Goal: Information Seeking & Learning: Learn about a topic

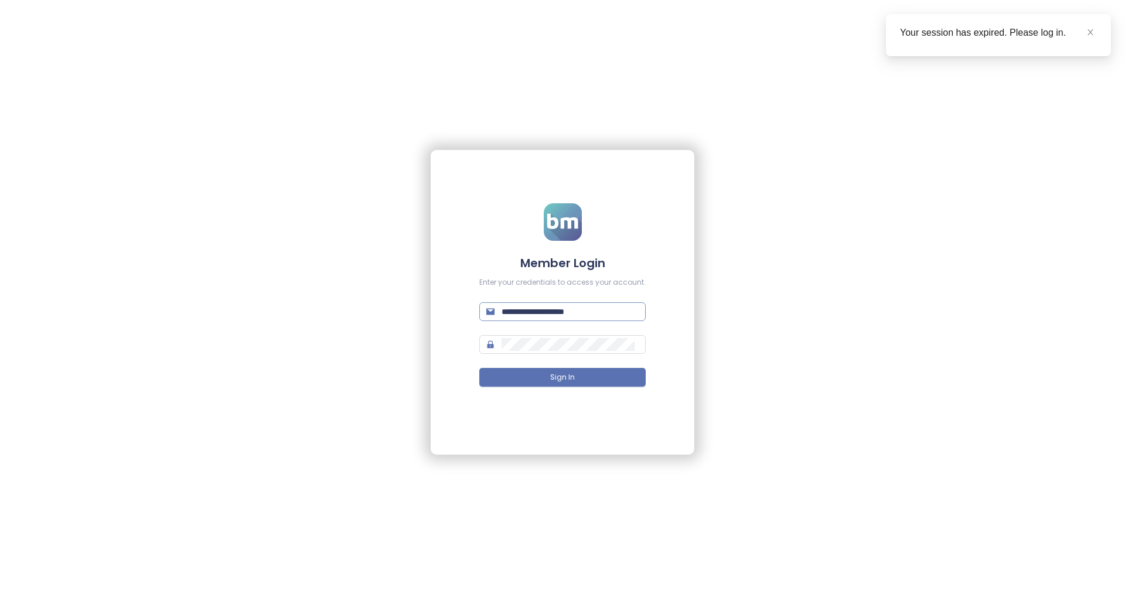
click at [530, 312] on input "**********" at bounding box center [570, 311] width 137 height 13
type input "**********"
click at [592, 377] on button "Sign In" at bounding box center [562, 377] width 166 height 19
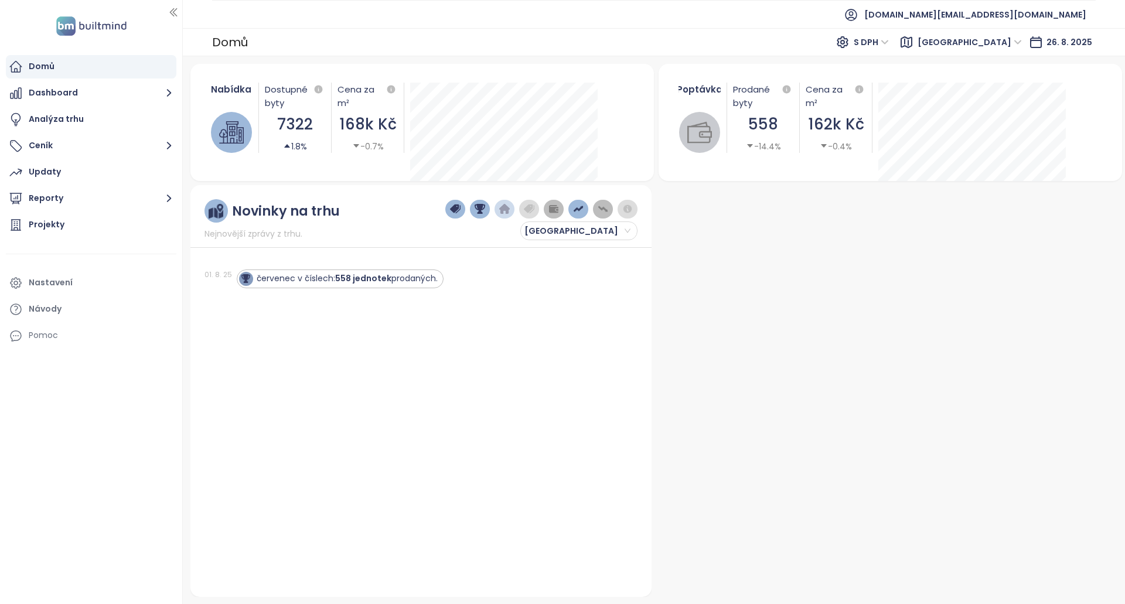
click at [495, 69] on div "Nabídka Dostupné byty 7322 1.8% Cena za m² 168k Kč -0.7%" at bounding box center [422, 118] width 436 height 98
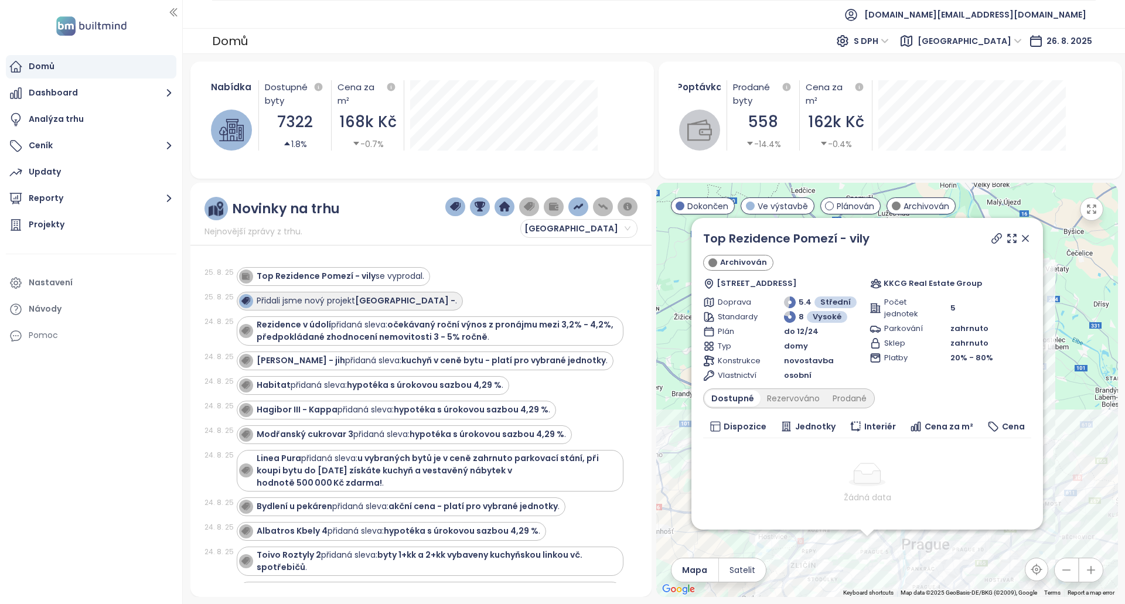
click at [373, 298] on strong "[GEOGRAPHIC_DATA] -" at bounding box center [405, 301] width 100 height 12
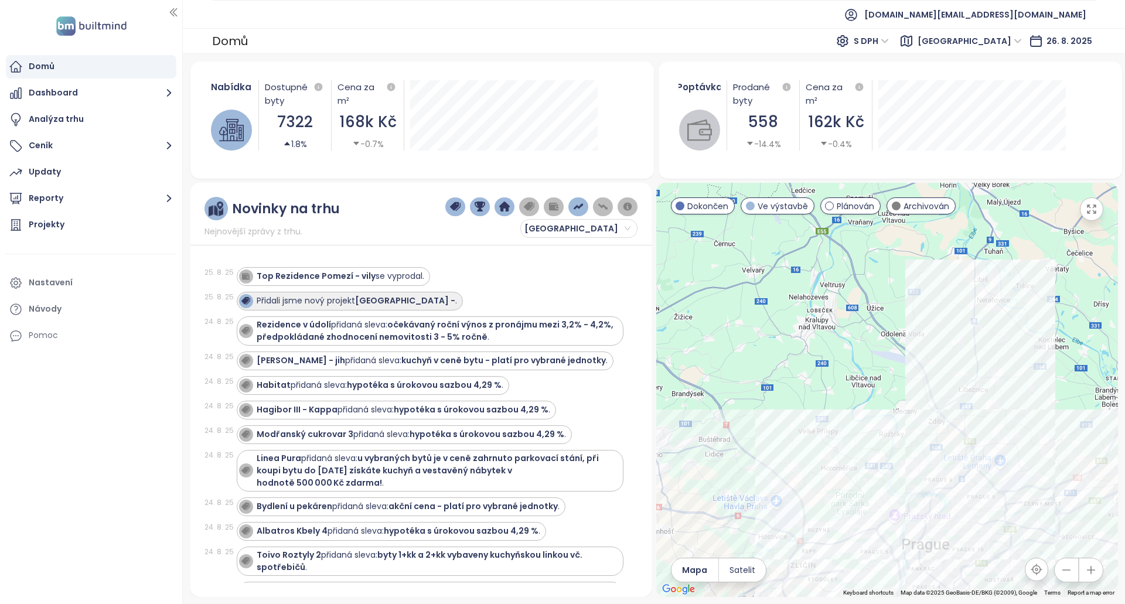
click at [392, 305] on strong "[GEOGRAPHIC_DATA] -" at bounding box center [405, 301] width 100 height 12
click at [140, 227] on div "Projekty" at bounding box center [91, 224] width 171 height 23
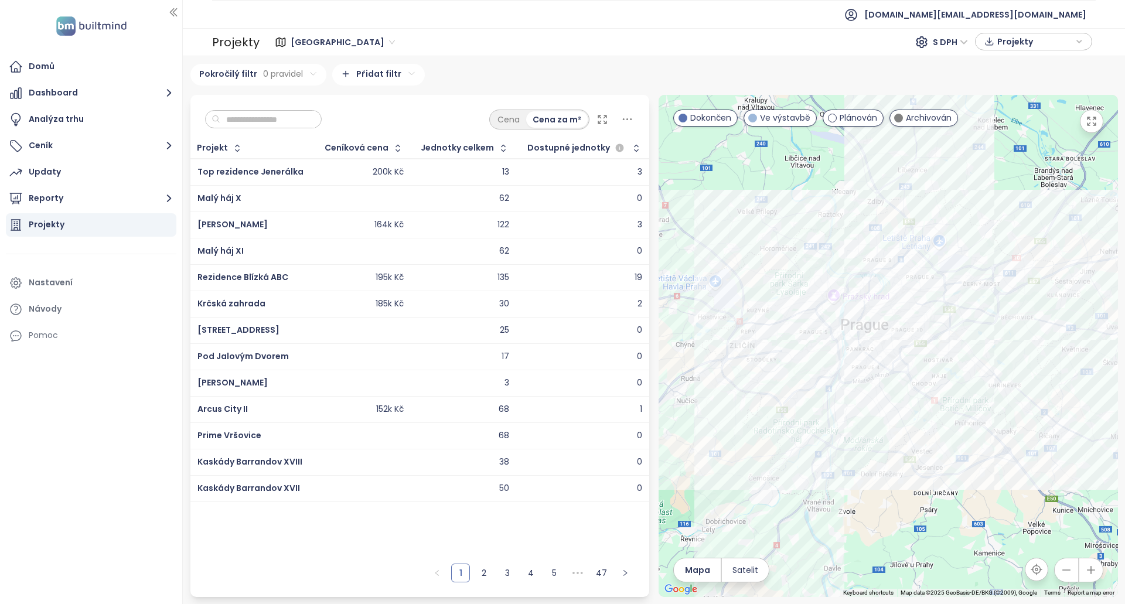
click at [295, 123] on input "text" at bounding box center [267, 120] width 95 height 18
click at [231, 222] on span "[PERSON_NAME]" at bounding box center [232, 225] width 70 height 12
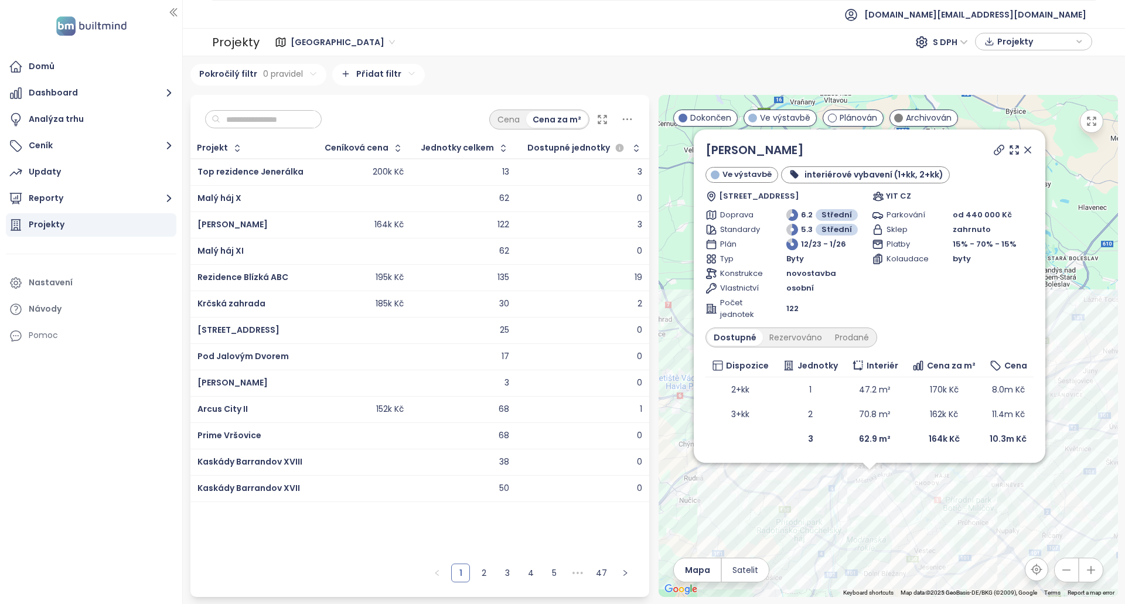
click at [315, 123] on input "text" at bounding box center [267, 120] width 95 height 18
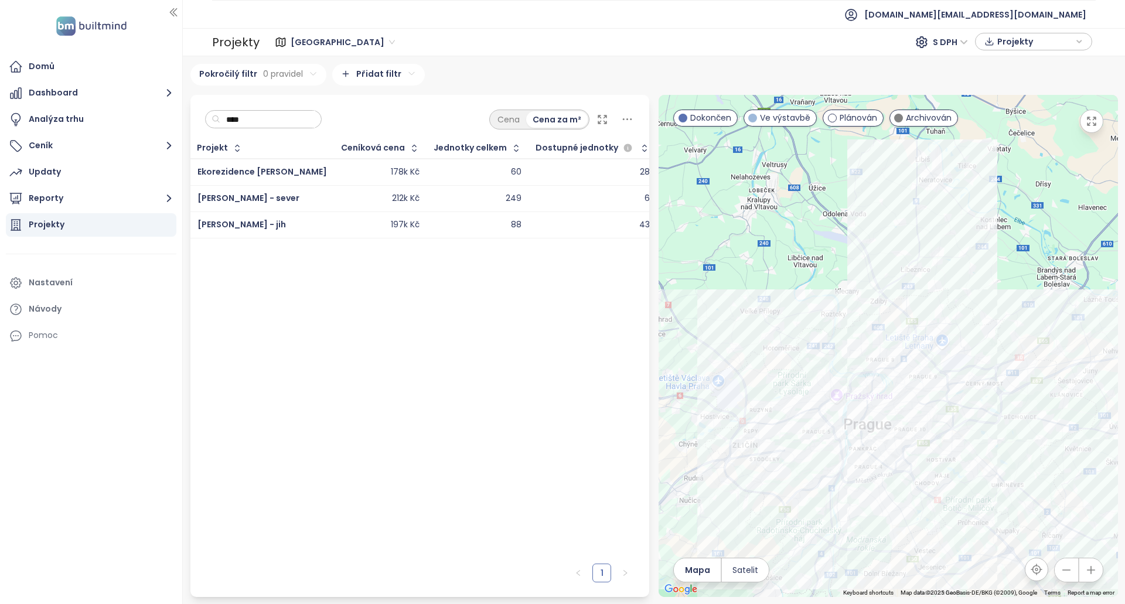
type input "*****"
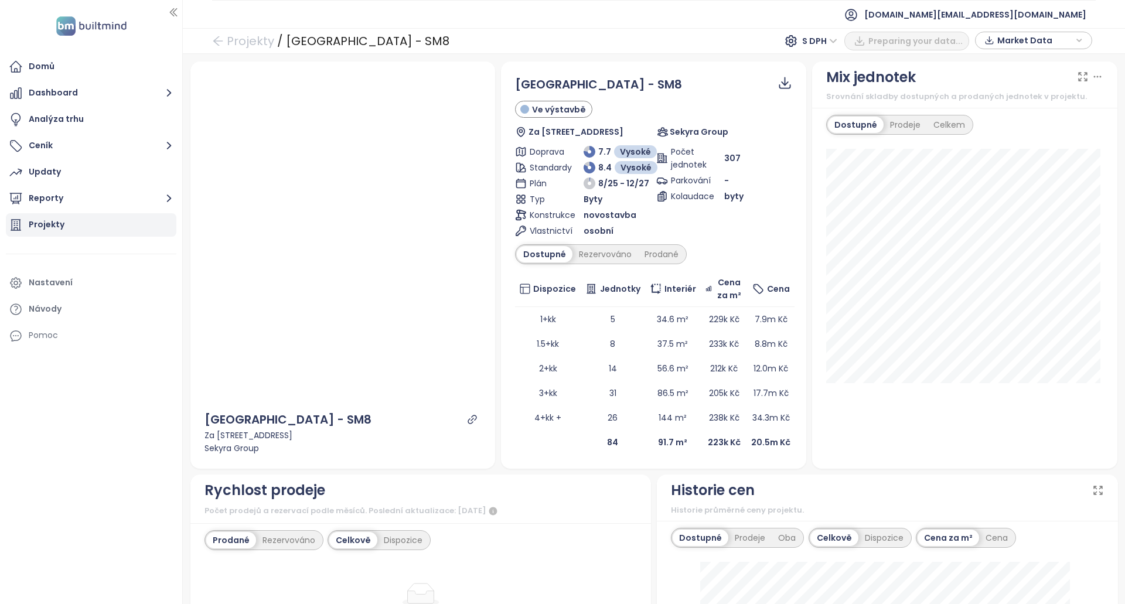
click at [53, 221] on div "Projekty" at bounding box center [47, 224] width 36 height 15
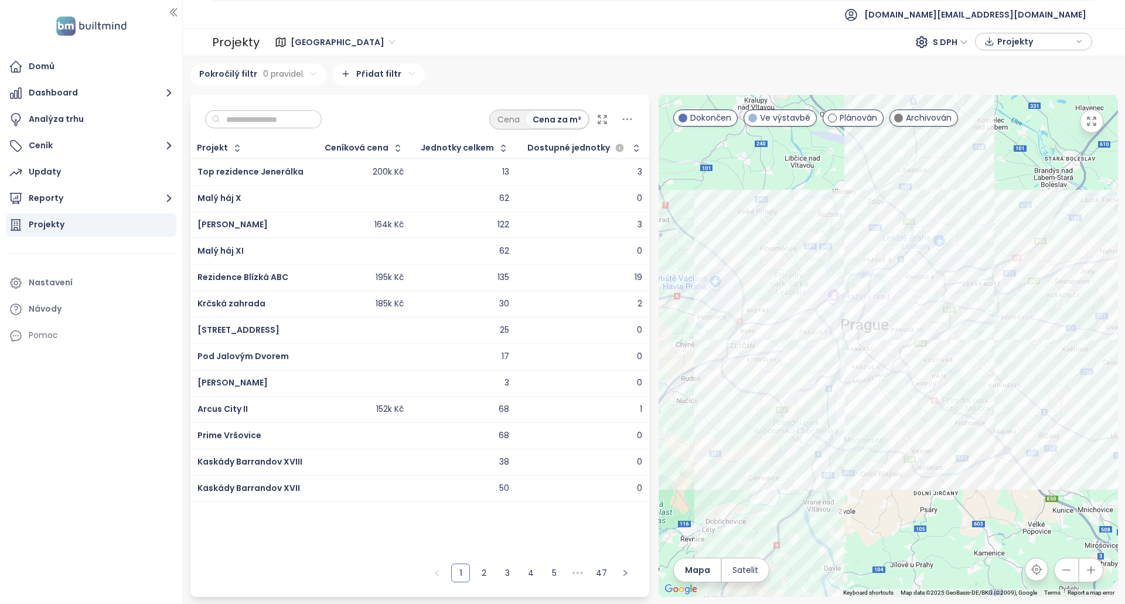
click at [292, 116] on input "text" at bounding box center [267, 120] width 95 height 18
click at [114, 58] on div "Domů" at bounding box center [91, 66] width 171 height 23
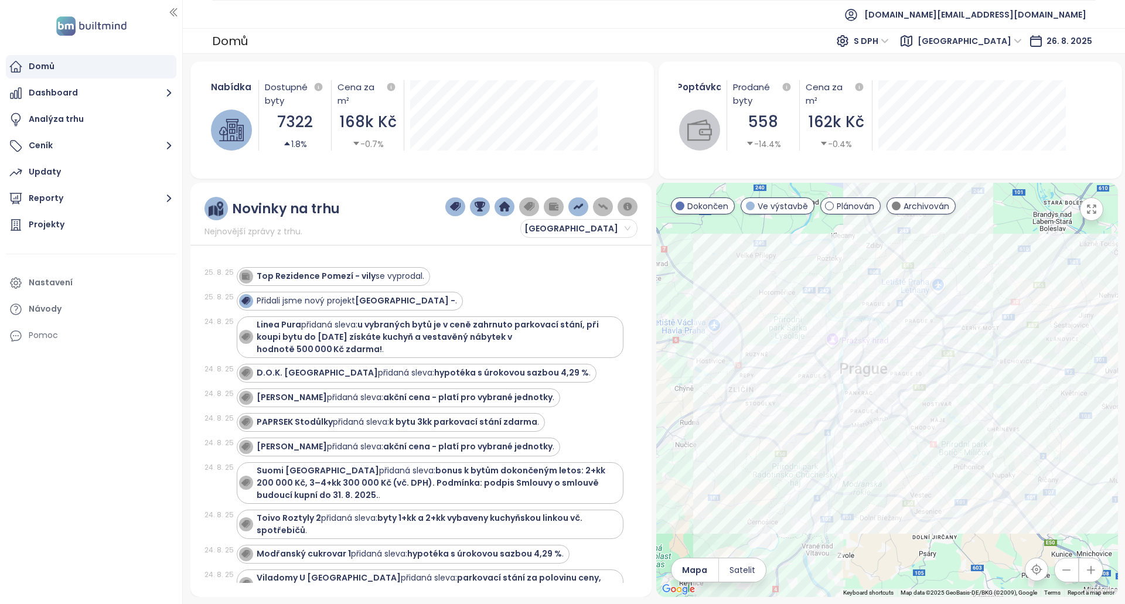
drag, startPoint x: 267, startPoint y: 294, endPoint x: 472, endPoint y: 284, distance: 204.8
click at [472, 284] on div "Top Rezidence Pomezí - vily se vyprodal." at bounding box center [430, 276] width 387 height 19
click at [374, 300] on strong "[GEOGRAPHIC_DATA] -" at bounding box center [405, 301] width 100 height 12
click at [391, 301] on strong "[GEOGRAPHIC_DATA] -" at bounding box center [405, 301] width 100 height 12
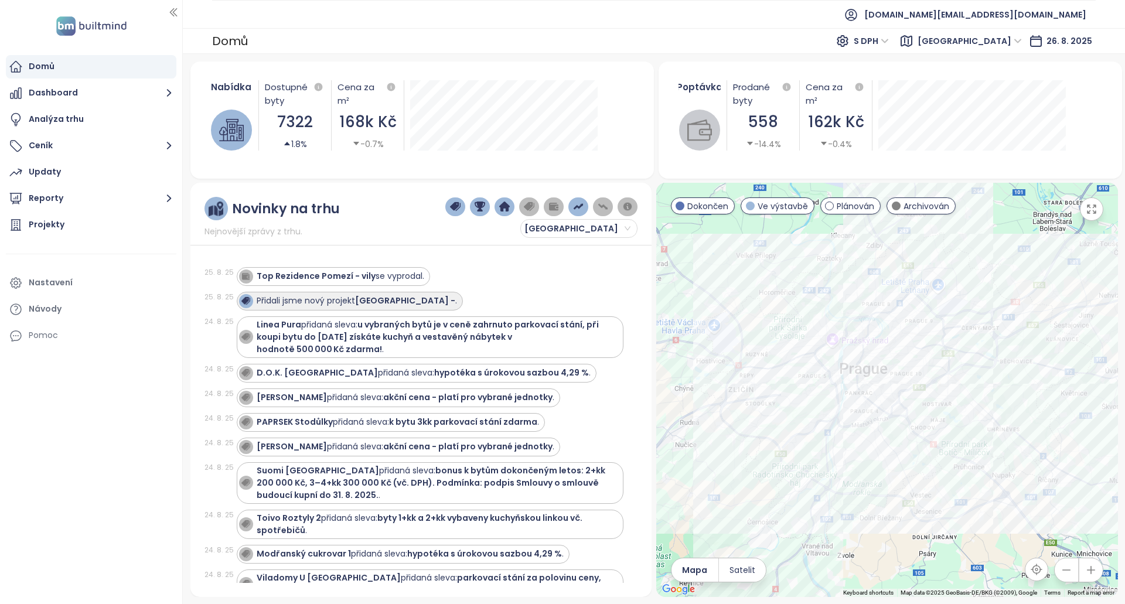
click at [406, 300] on strong "[GEOGRAPHIC_DATA] -" at bounding box center [405, 301] width 100 height 12
click at [445, 296] on div "Přidali jsme nový projekt Smíchov City - ." at bounding box center [430, 301] width 387 height 19
drag, startPoint x: 81, startPoint y: 221, endPoint x: 91, endPoint y: 222, distance: 10.6
click at [81, 221] on div "Projekty" at bounding box center [91, 224] width 171 height 23
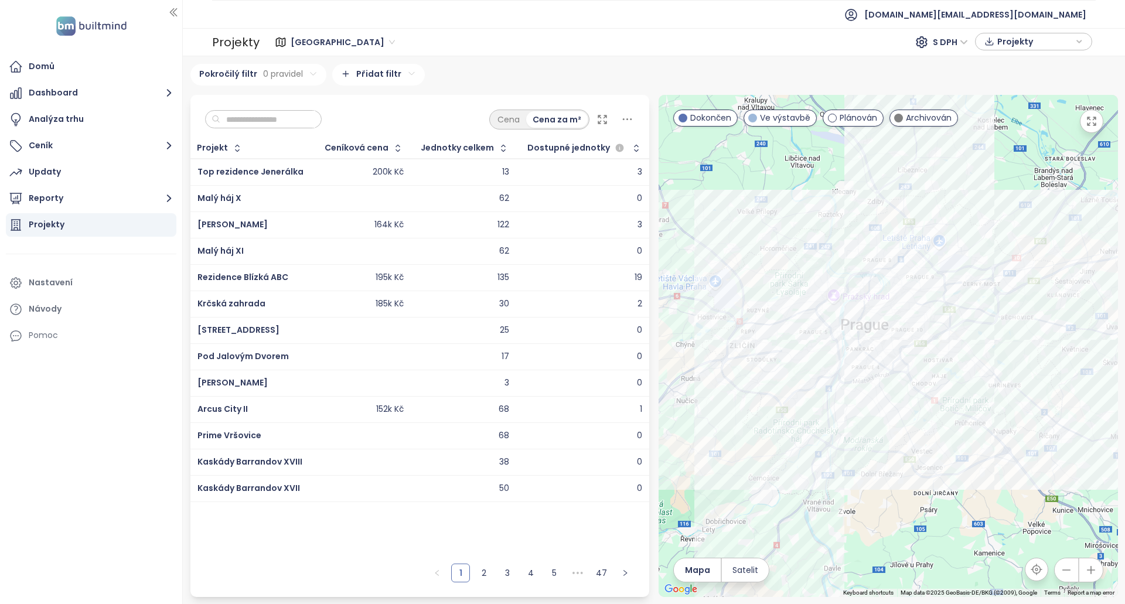
click at [284, 112] on input "text" at bounding box center [267, 120] width 95 height 18
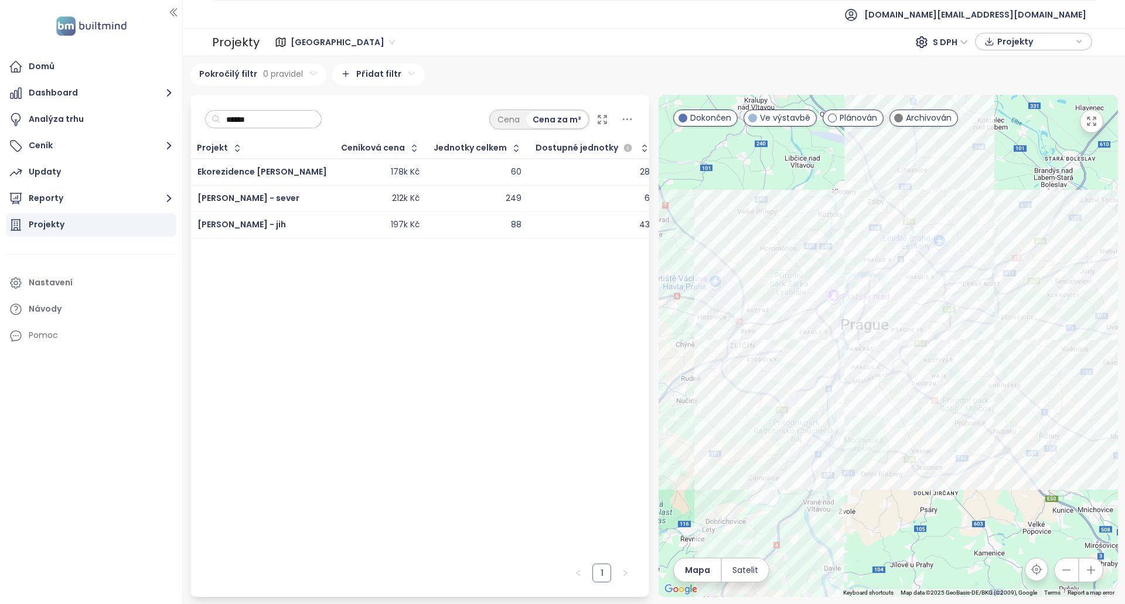
type input "*******"
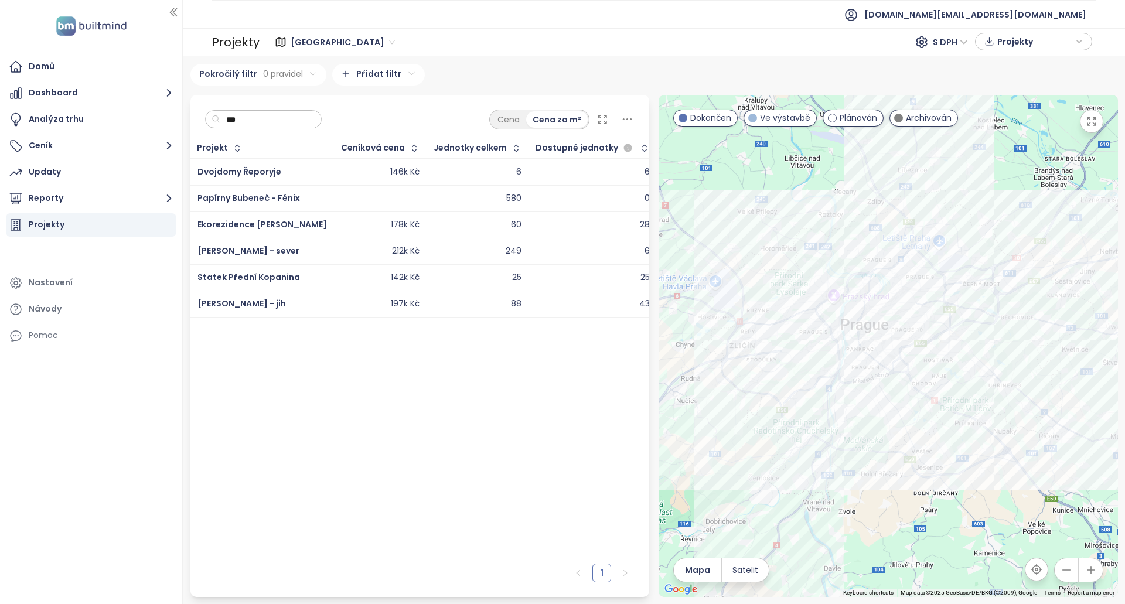
type input "****"
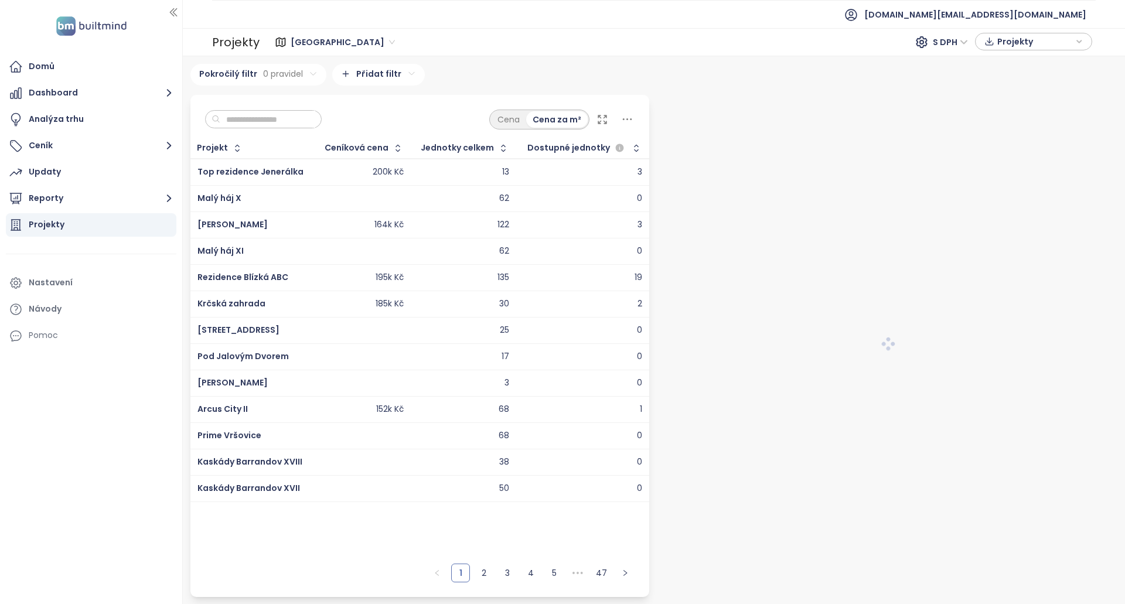
click at [278, 118] on input "text" at bounding box center [267, 120] width 95 height 18
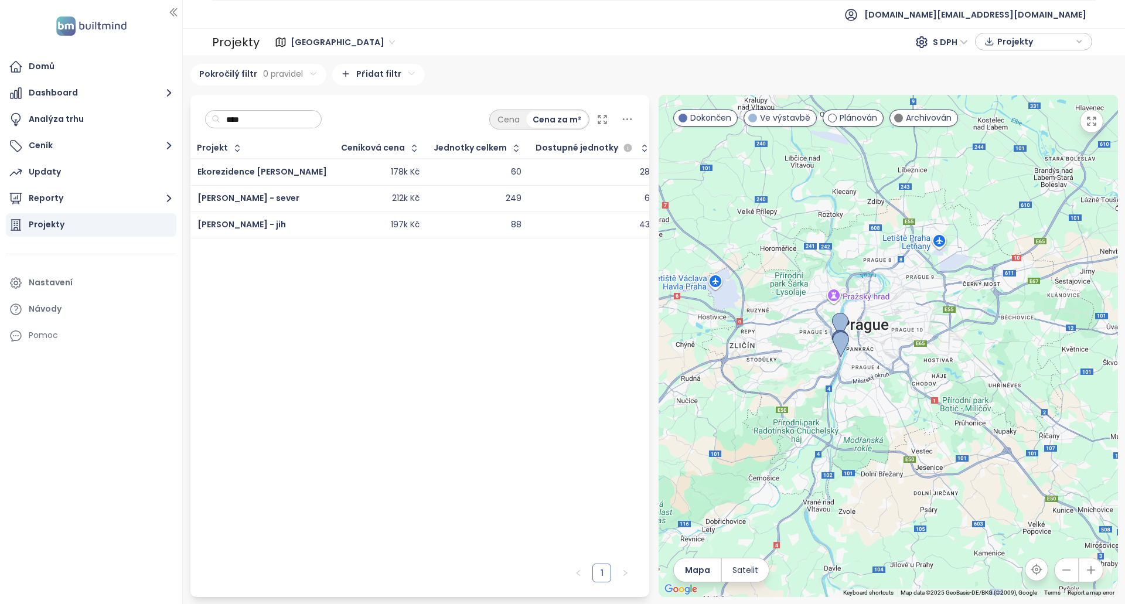
type input "****"
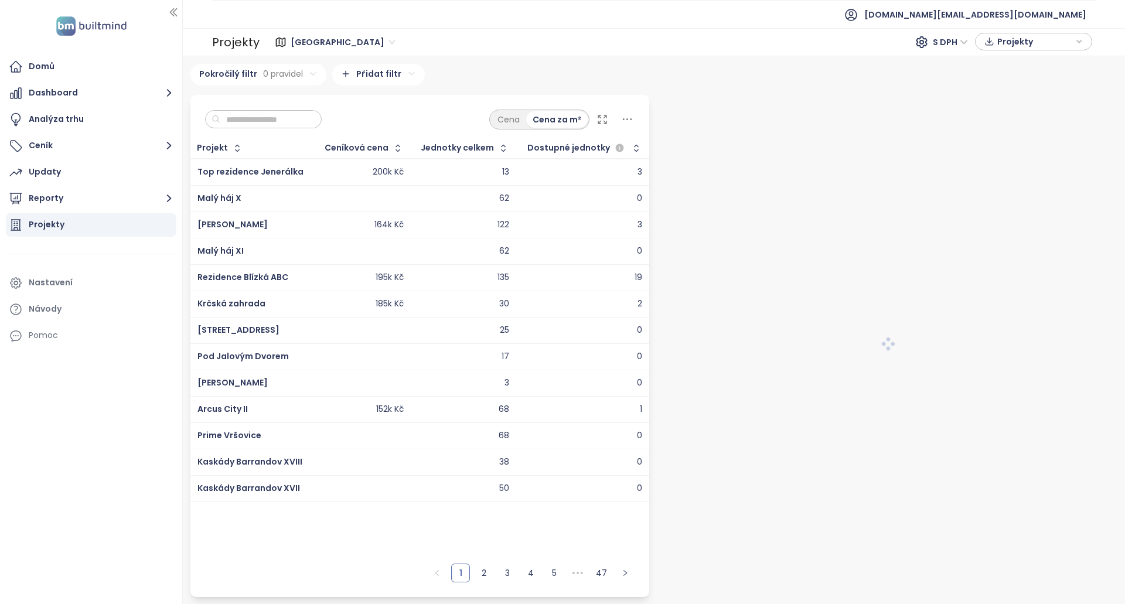
click at [253, 122] on input "text" at bounding box center [267, 120] width 95 height 18
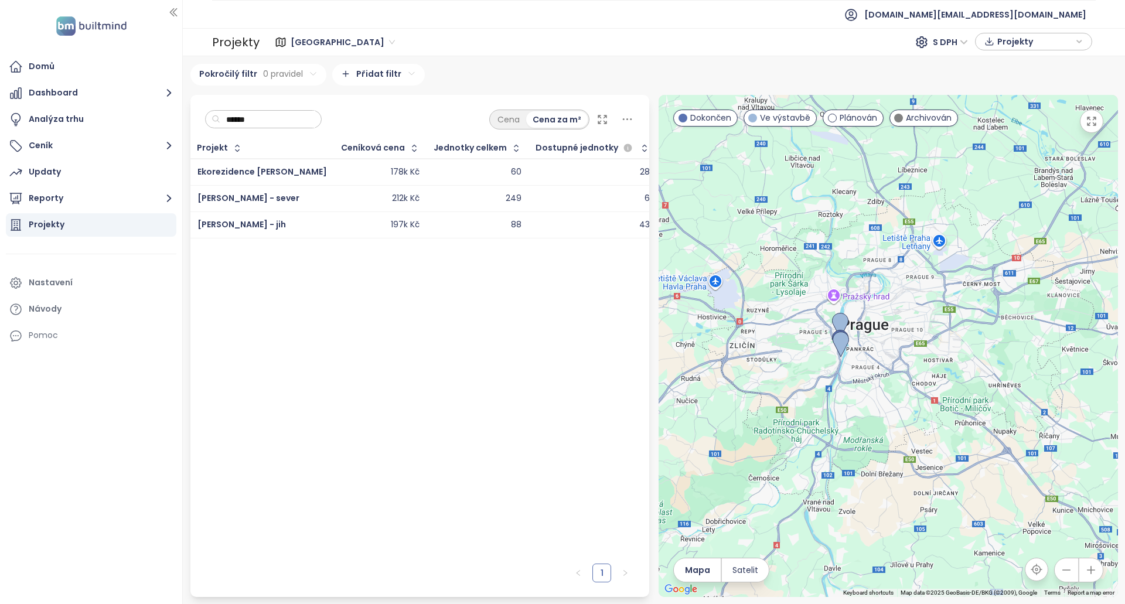
type input "******"
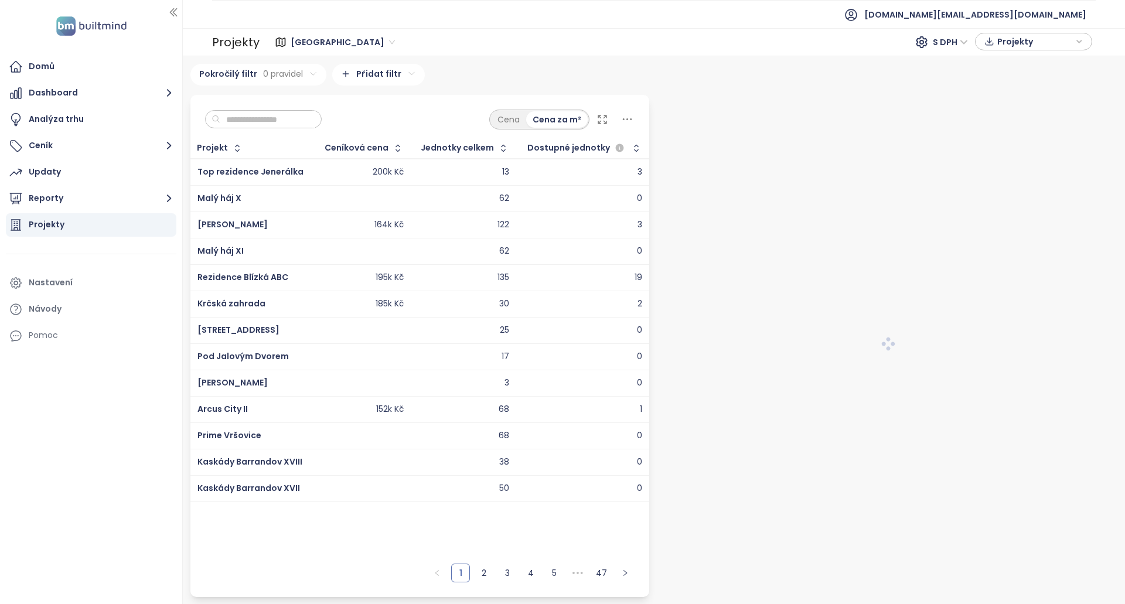
click at [298, 128] on input "text" at bounding box center [267, 120] width 95 height 18
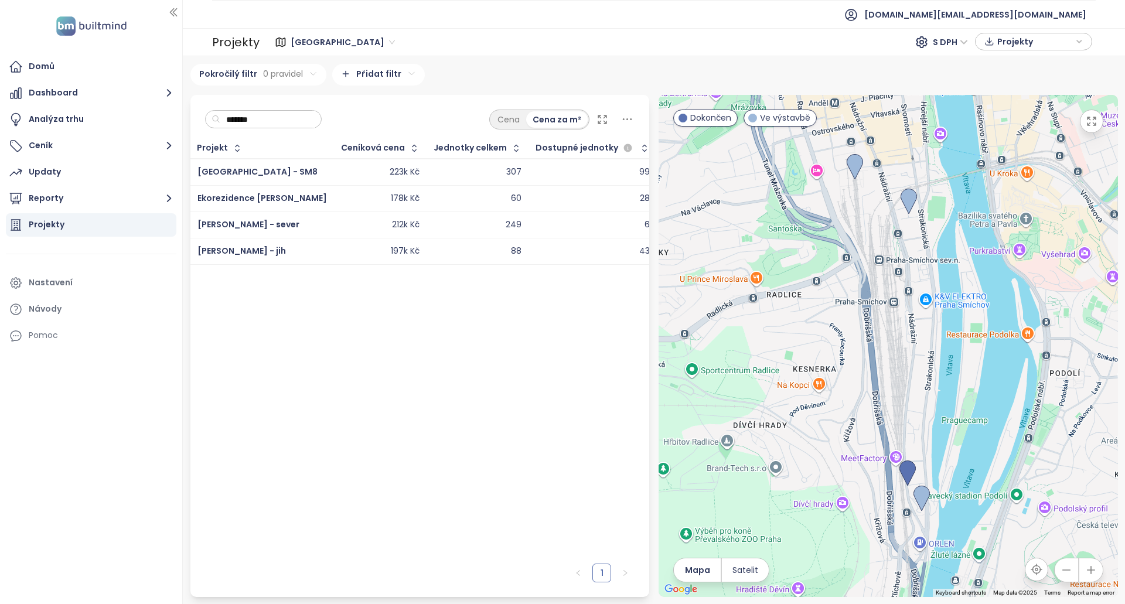
type input "*******"
click at [342, 171] on div "223k Kč" at bounding box center [381, 172] width 78 height 14
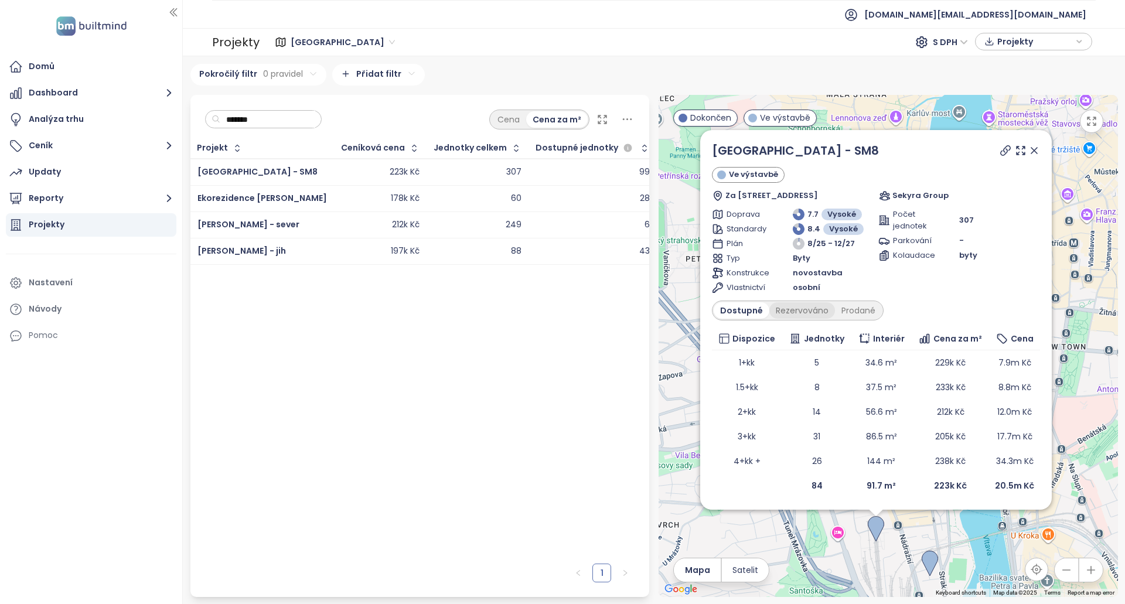
click at [802, 309] on div "Rezervováno" at bounding box center [802, 310] width 66 height 16
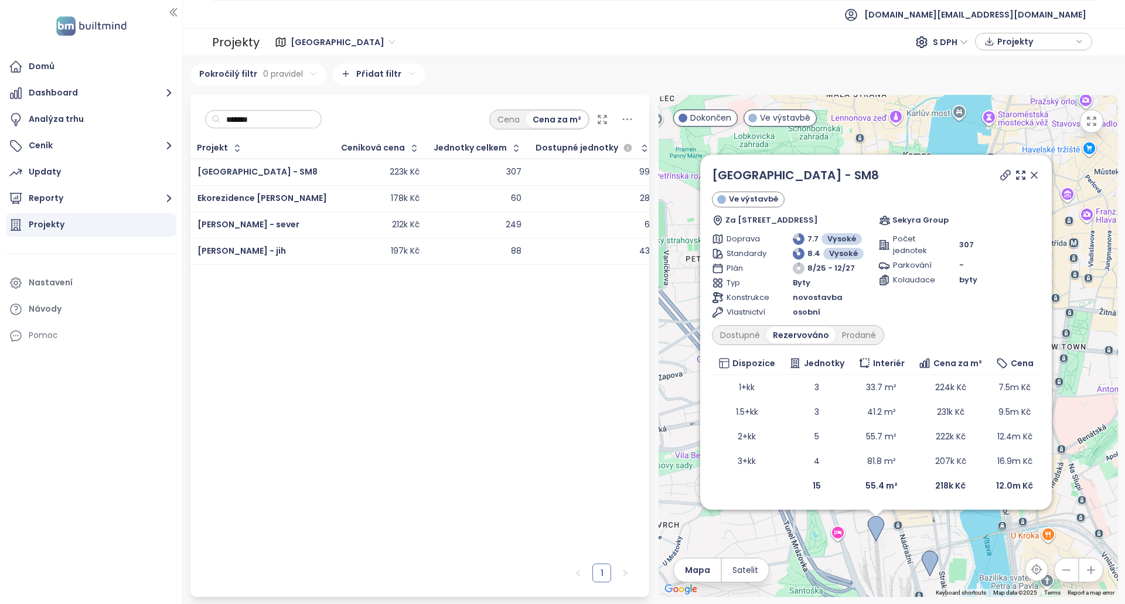
click at [842, 308] on div "osobní" at bounding box center [833, 312] width 81 height 12
click at [847, 333] on div "Prodané" at bounding box center [859, 335] width 47 height 16
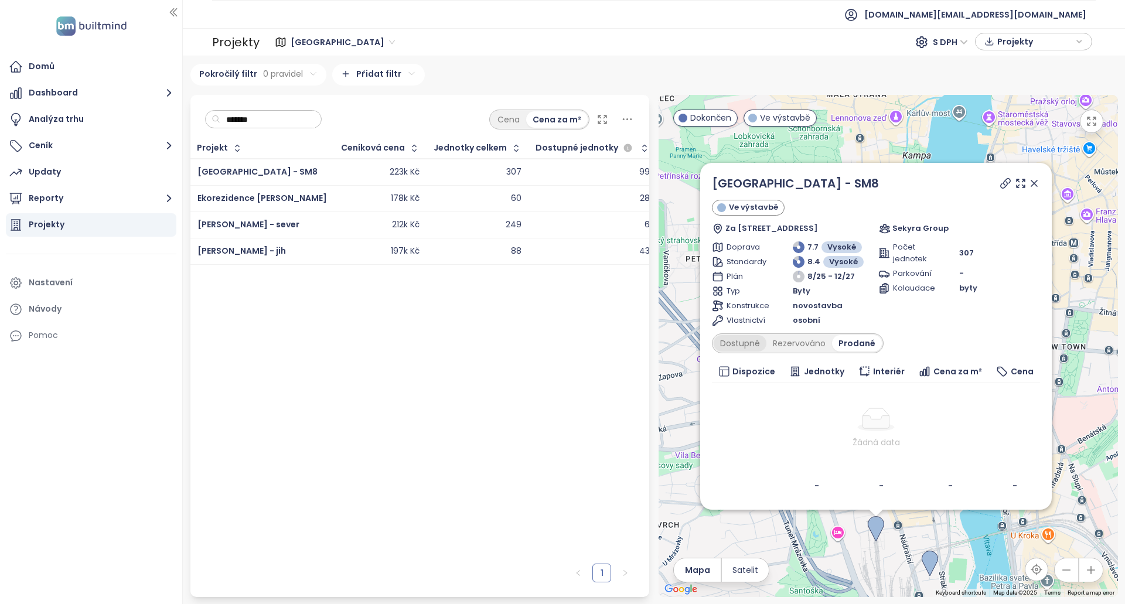
click at [714, 342] on div "Dostupné" at bounding box center [740, 343] width 53 height 16
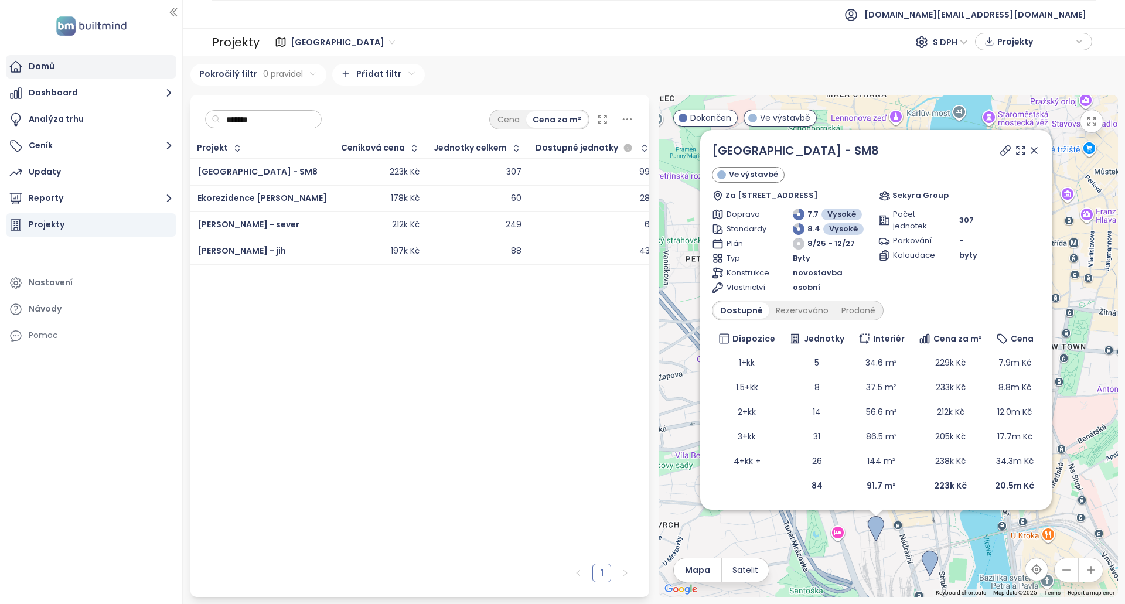
click at [76, 73] on div "Domů" at bounding box center [91, 66] width 171 height 23
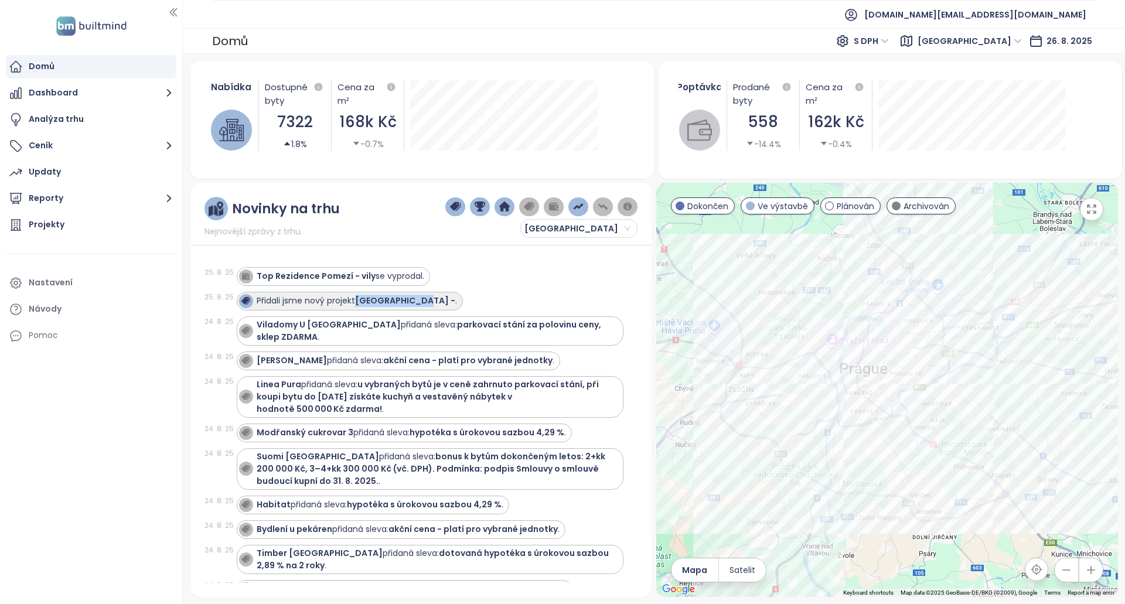
copy strong "[GEOGRAPHIC_DATA] -"
drag, startPoint x: 420, startPoint y: 302, endPoint x: 472, endPoint y: 281, distance: 55.7
click at [472, 281] on div "[DATE] Top Rezidence Pomezí - vily se vyprodal. [DATE] Přidali jsme nový projek…" at bounding box center [421, 418] width 434 height 330
click at [472, 281] on div "Top Rezidence Pomezí - vily se vyprodal." at bounding box center [430, 276] width 387 height 19
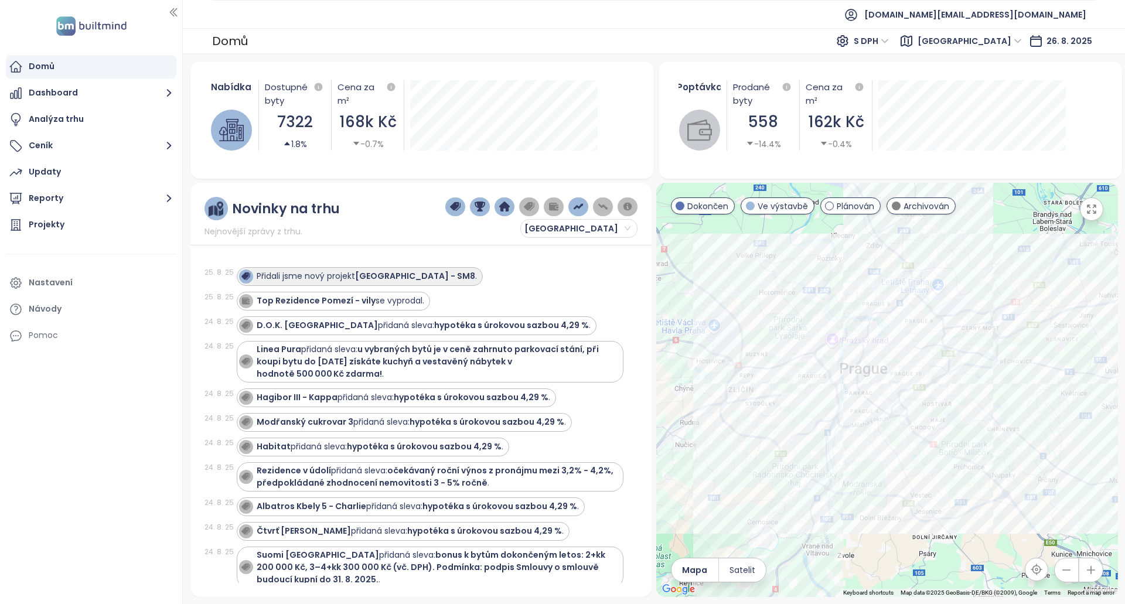
click at [396, 270] on strong "[GEOGRAPHIC_DATA] - SM8" at bounding box center [415, 276] width 120 height 12
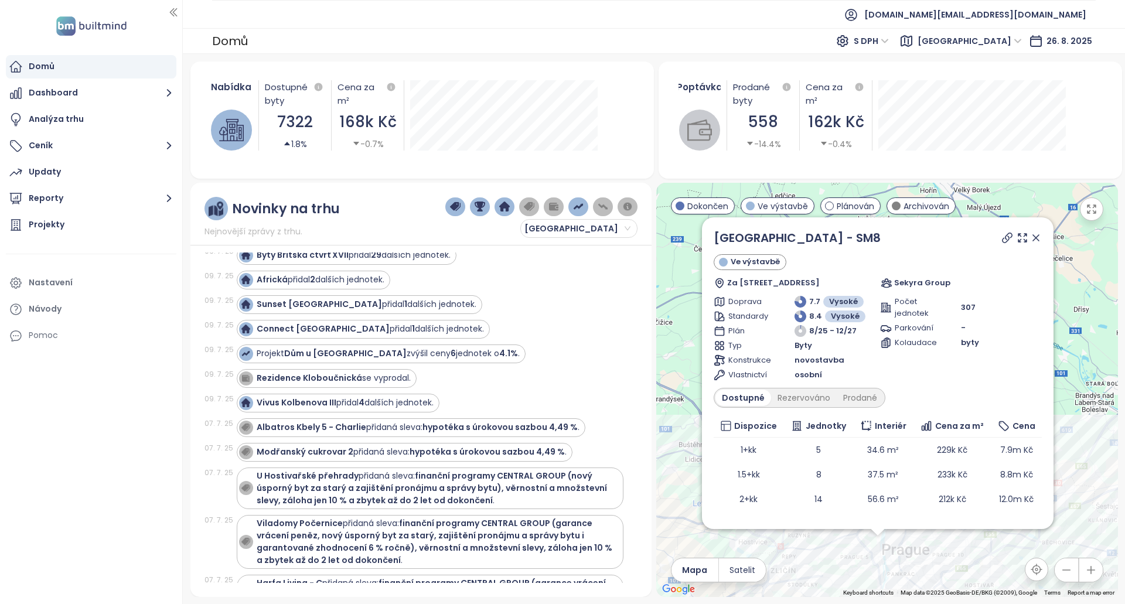
scroll to position [276, 0]
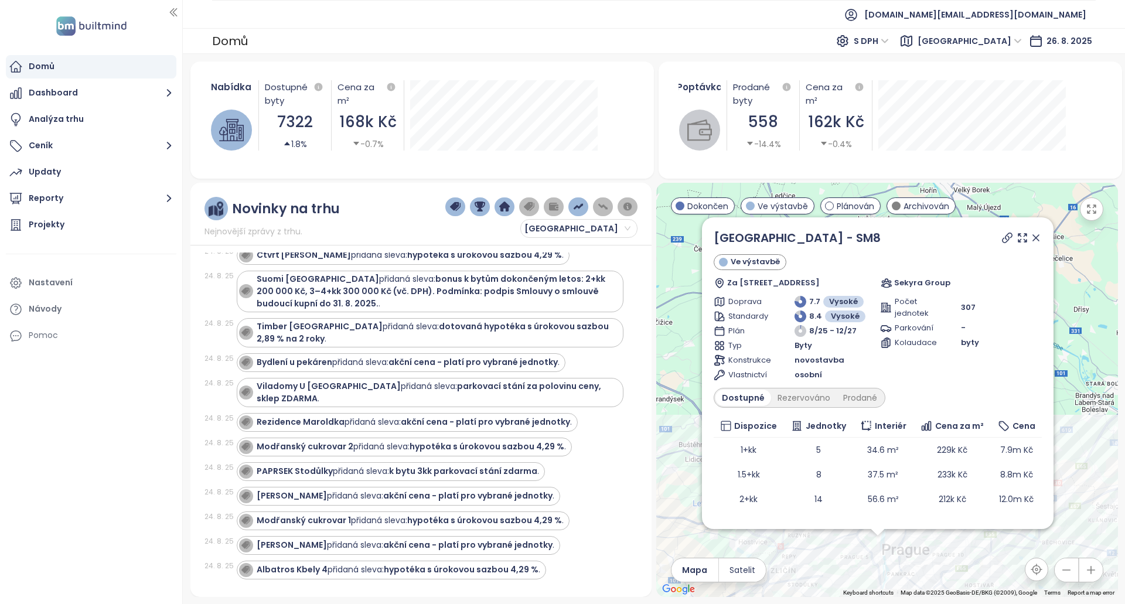
drag, startPoint x: 595, startPoint y: 289, endPoint x: 421, endPoint y: 35, distance: 308.1
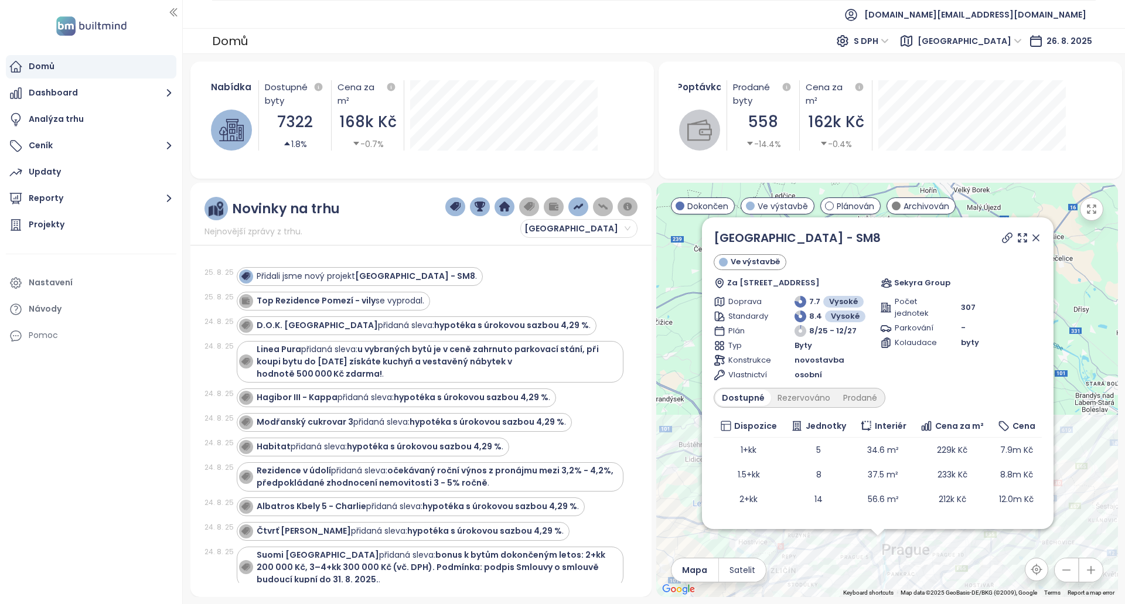
drag, startPoint x: 1038, startPoint y: 238, endPoint x: 859, endPoint y: 322, distance: 197.9
click at [1038, 238] on icon at bounding box center [1036, 238] width 6 height 6
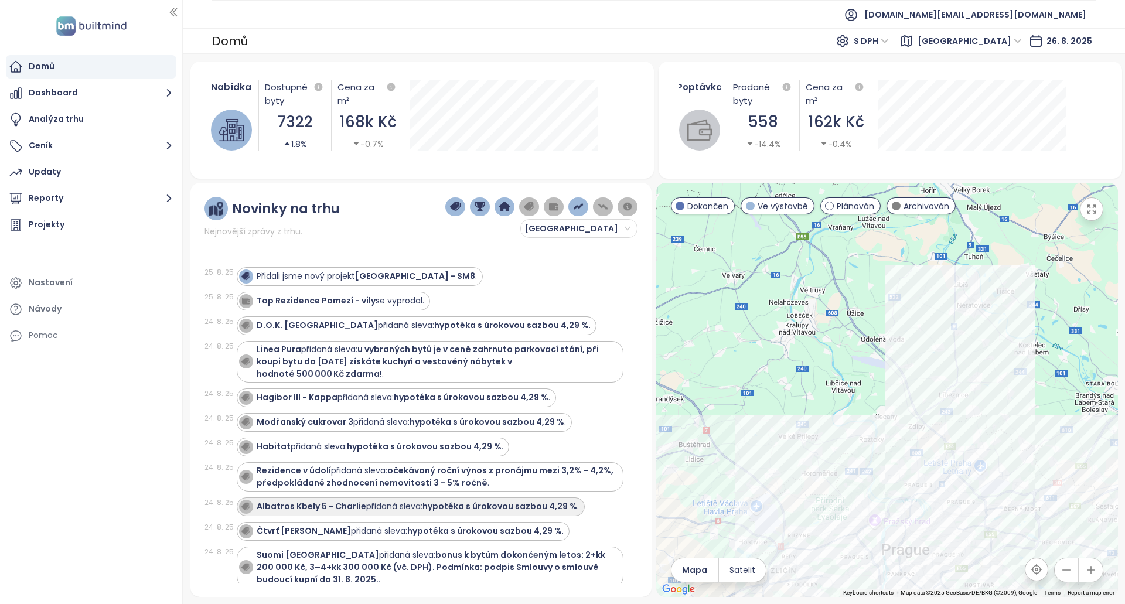
drag, startPoint x: 543, startPoint y: 399, endPoint x: 575, endPoint y: 499, distance: 105.2
drag, startPoint x: 575, startPoint y: 499, endPoint x: 602, endPoint y: 521, distance: 35.0
click at [602, 522] on div "Čtvrť Emila Kolbena - KAM přidaná sleva: hypotéka s úrokovou sazbou 4,29 % ." at bounding box center [430, 531] width 387 height 19
